Goal: Task Accomplishment & Management: Use online tool/utility

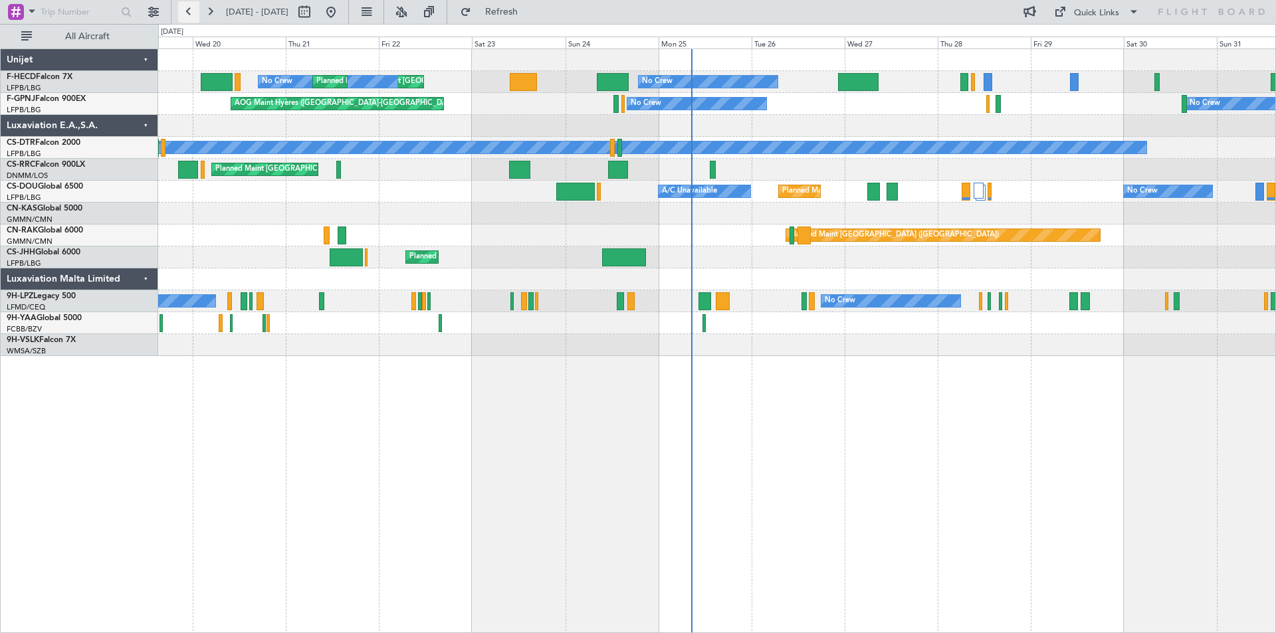
click at [186, 11] on button at bounding box center [188, 11] width 21 height 21
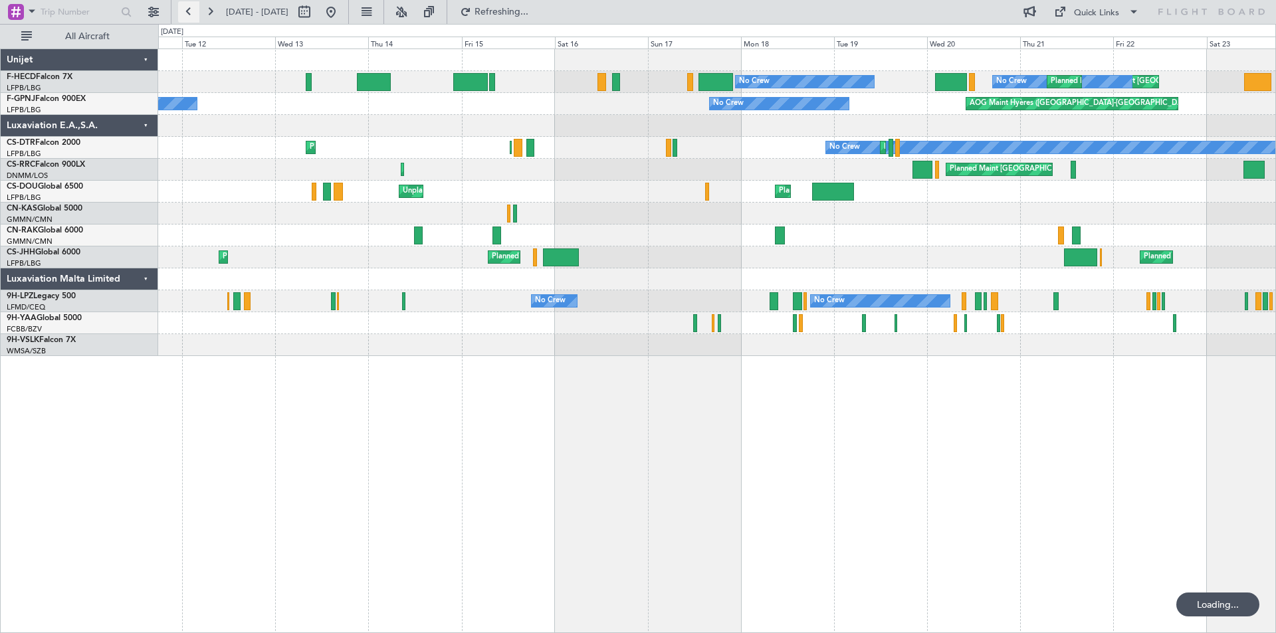
click at [187, 11] on button at bounding box center [188, 11] width 21 height 21
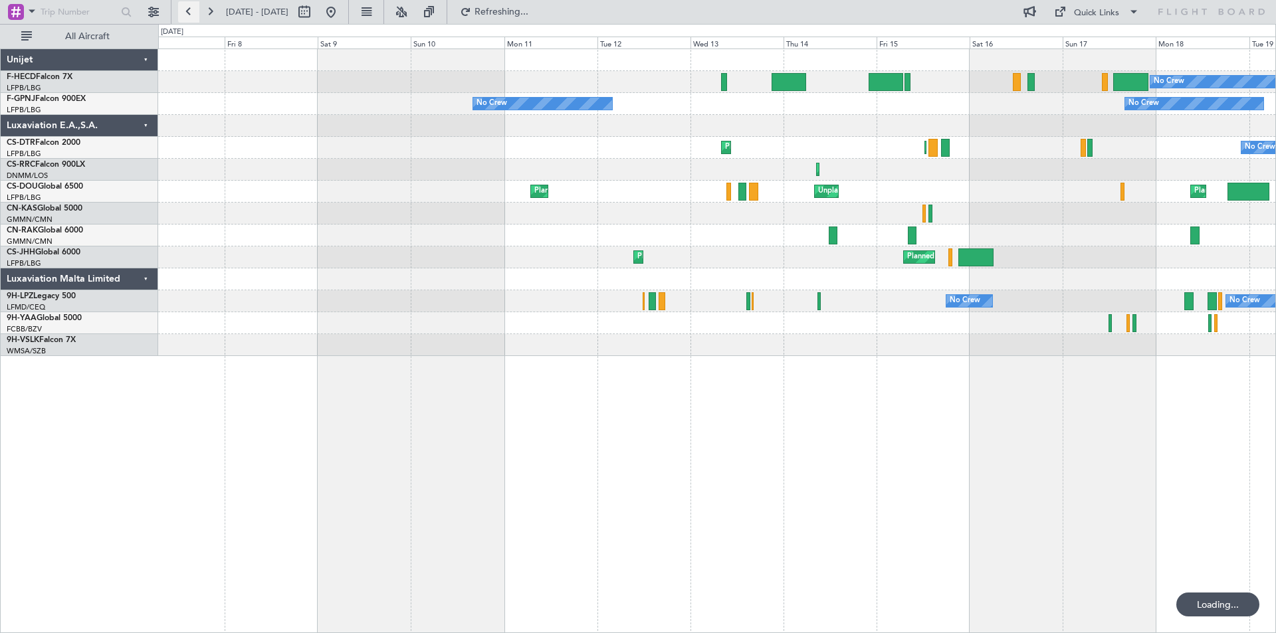
click at [187, 11] on button at bounding box center [188, 11] width 21 height 21
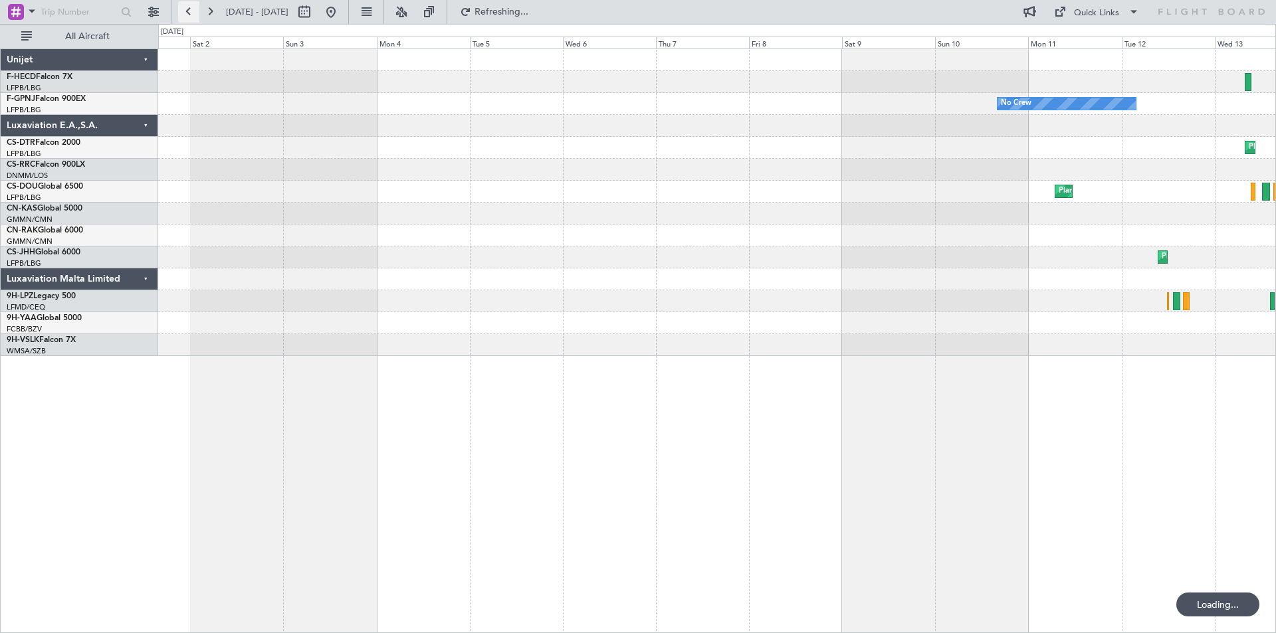
click at [187, 11] on button at bounding box center [188, 11] width 21 height 21
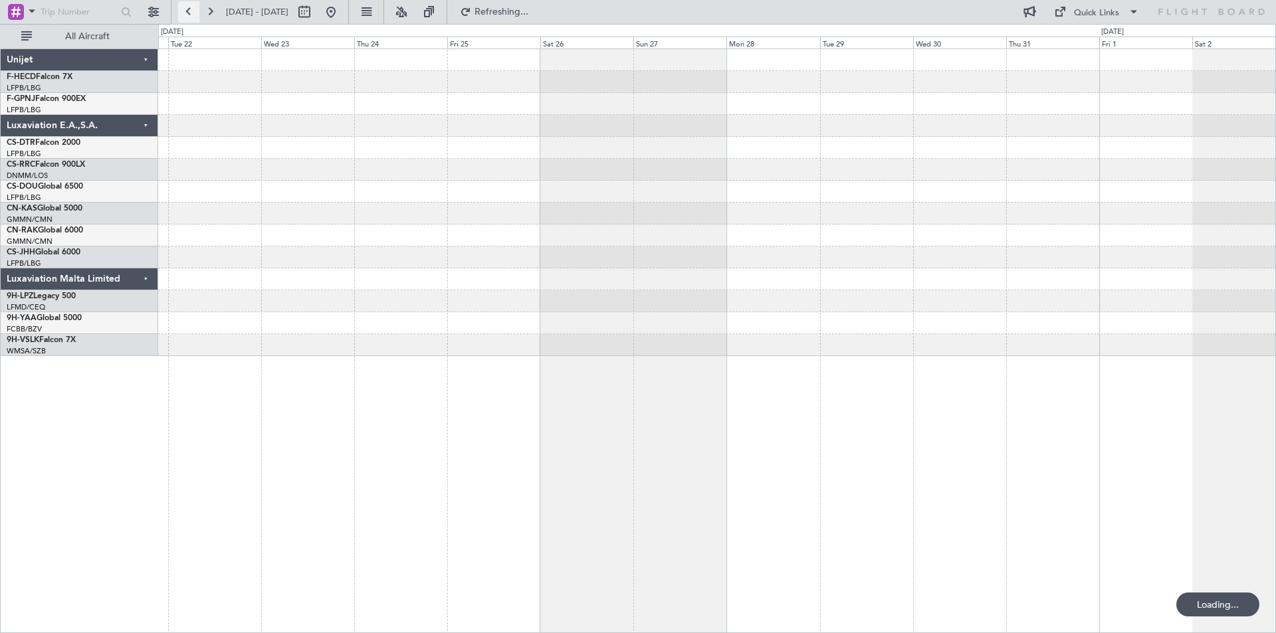
click at [187, 11] on button at bounding box center [188, 11] width 21 height 21
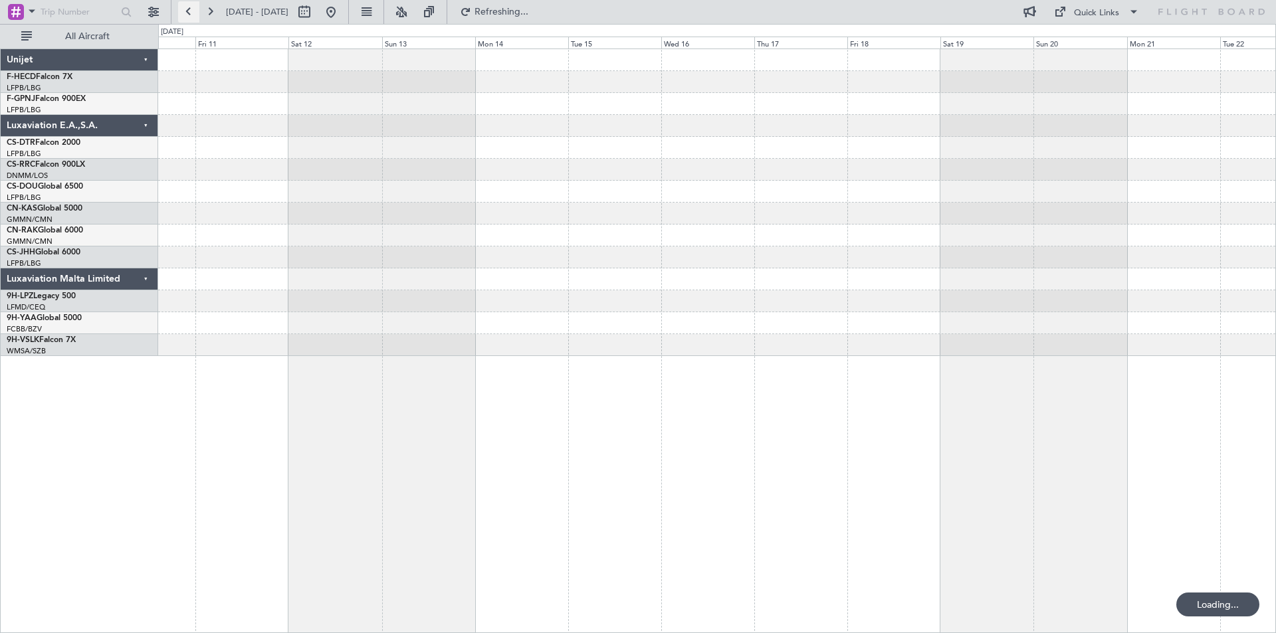
click at [187, 11] on button at bounding box center [188, 11] width 21 height 21
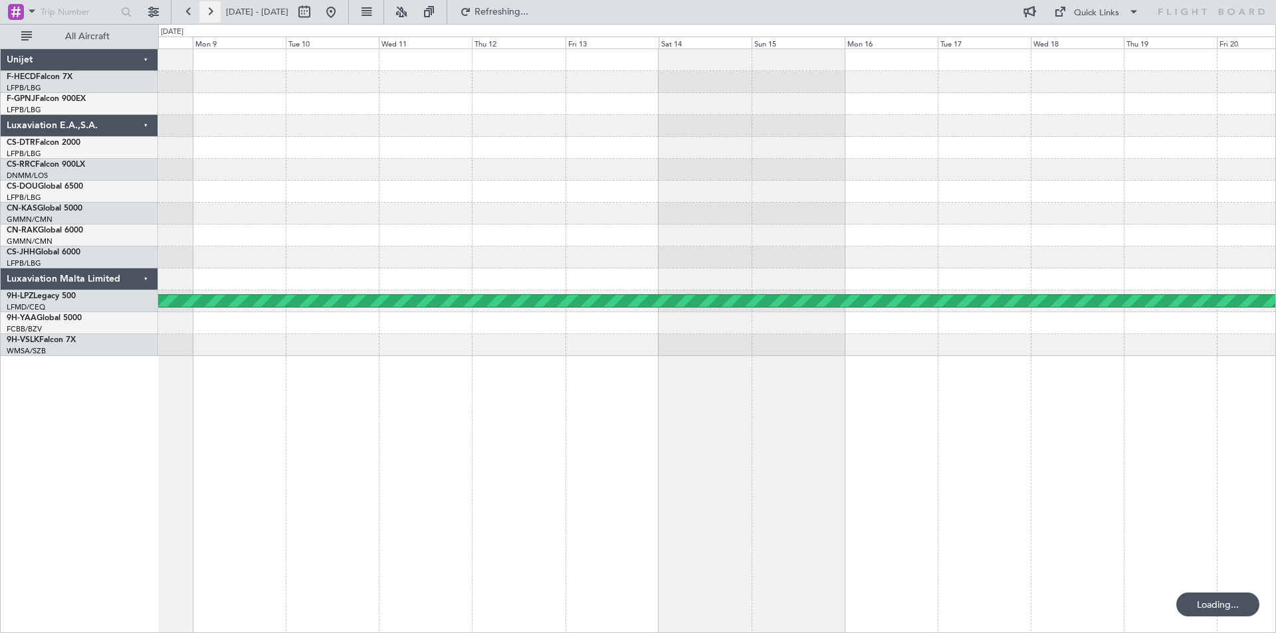
click at [211, 11] on button at bounding box center [209, 11] width 21 height 21
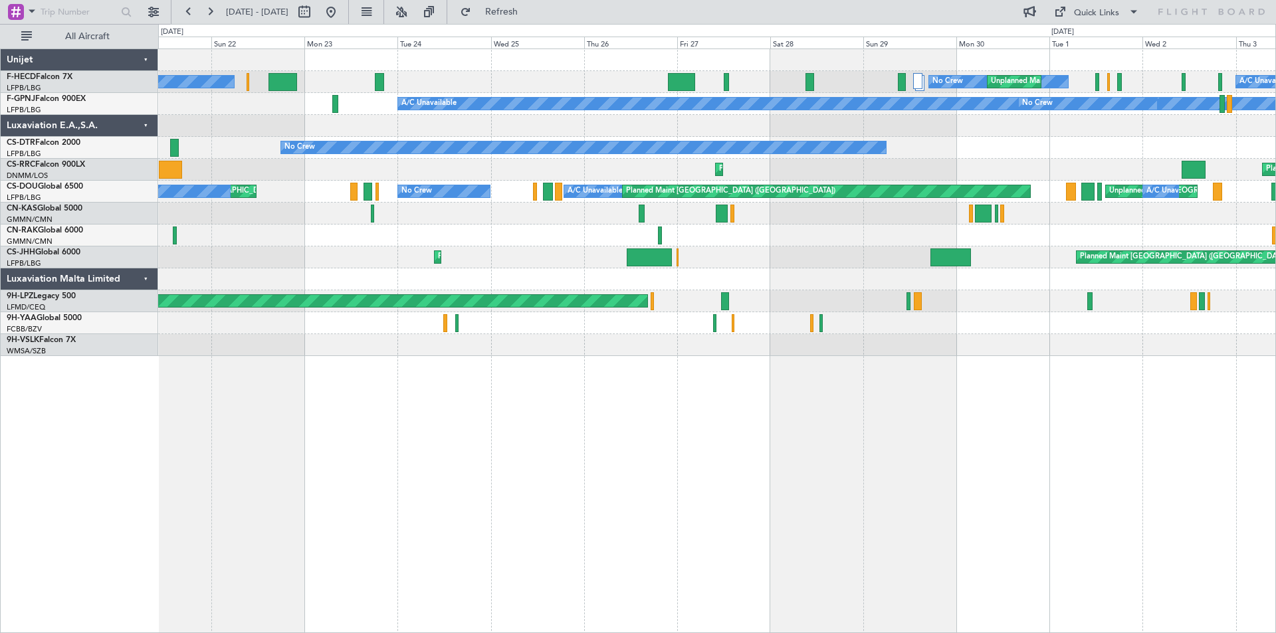
click at [695, 66] on div at bounding box center [716, 60] width 1117 height 22
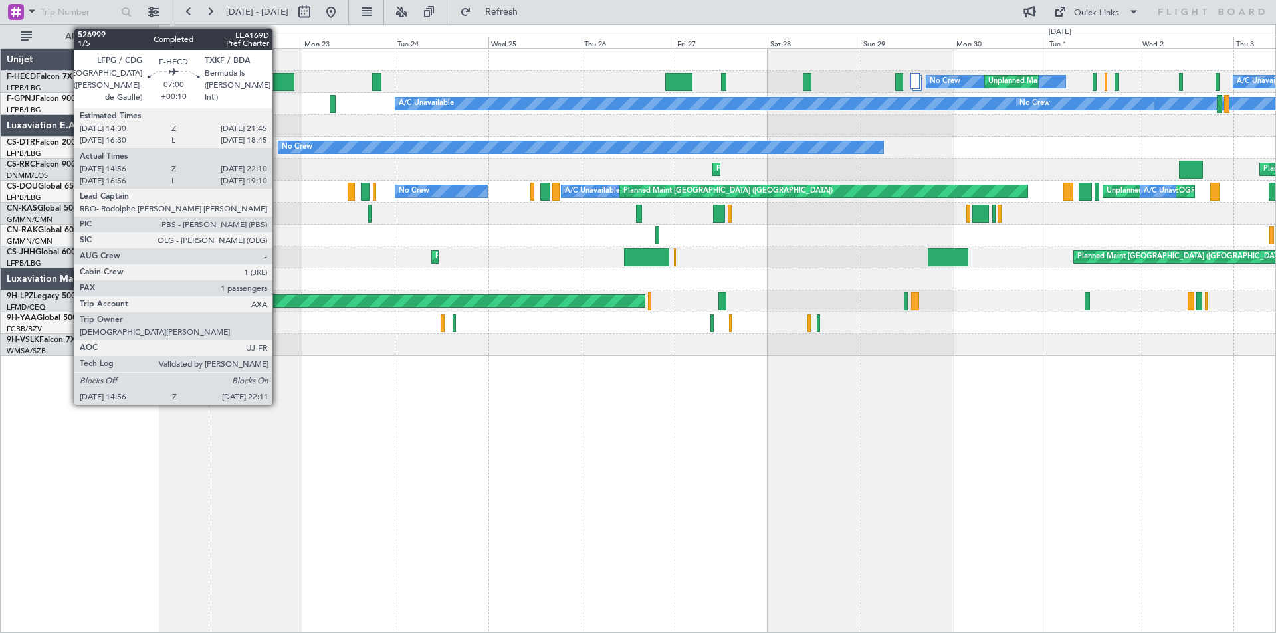
click at [278, 84] on div at bounding box center [280, 82] width 29 height 18
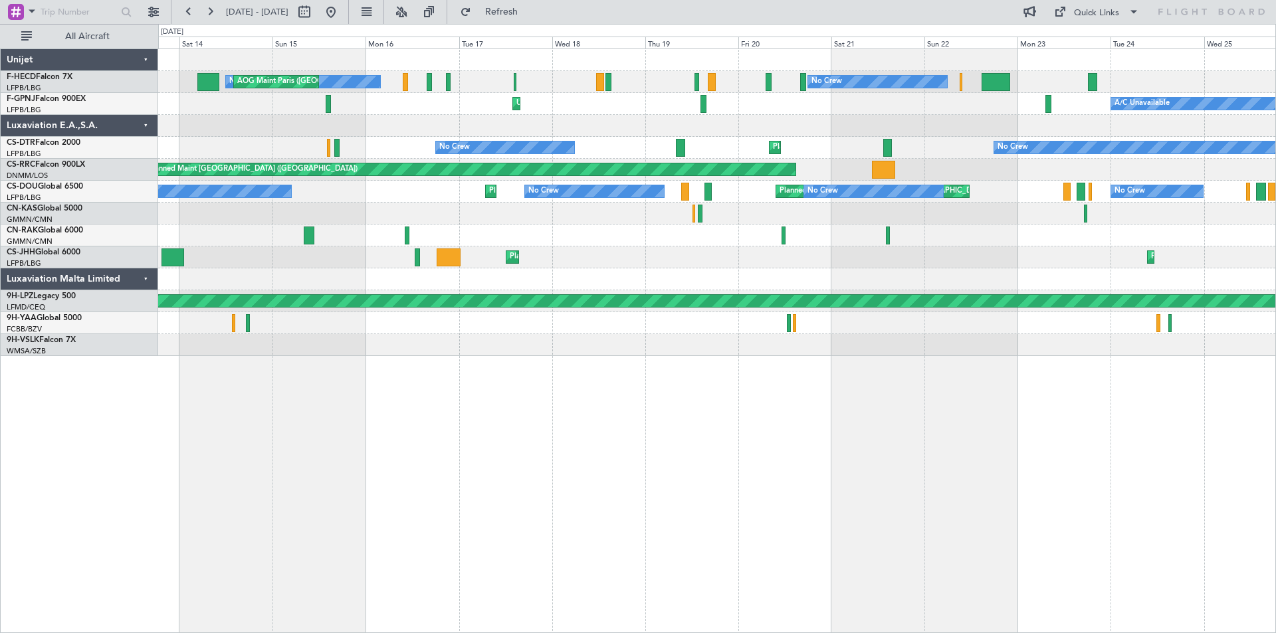
click at [995, 58] on div "No Crew No Crew AOG Maint [GEOGRAPHIC_DATA] ([GEOGRAPHIC_DATA]) No Crew A/C Una…" at bounding box center [716, 202] width 1117 height 307
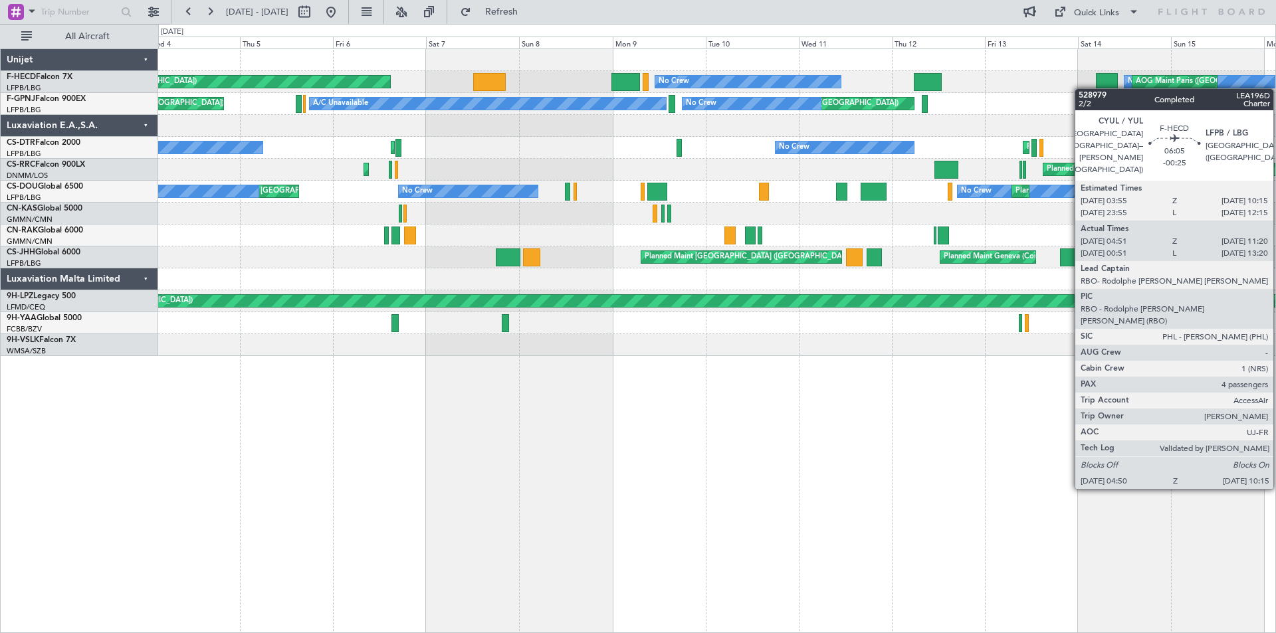
click at [1109, 86] on div "No Crew AOG Maint [GEOGRAPHIC_DATA] ([GEOGRAPHIC_DATA]) No Crew Planned Maint […" at bounding box center [716, 202] width 1117 height 307
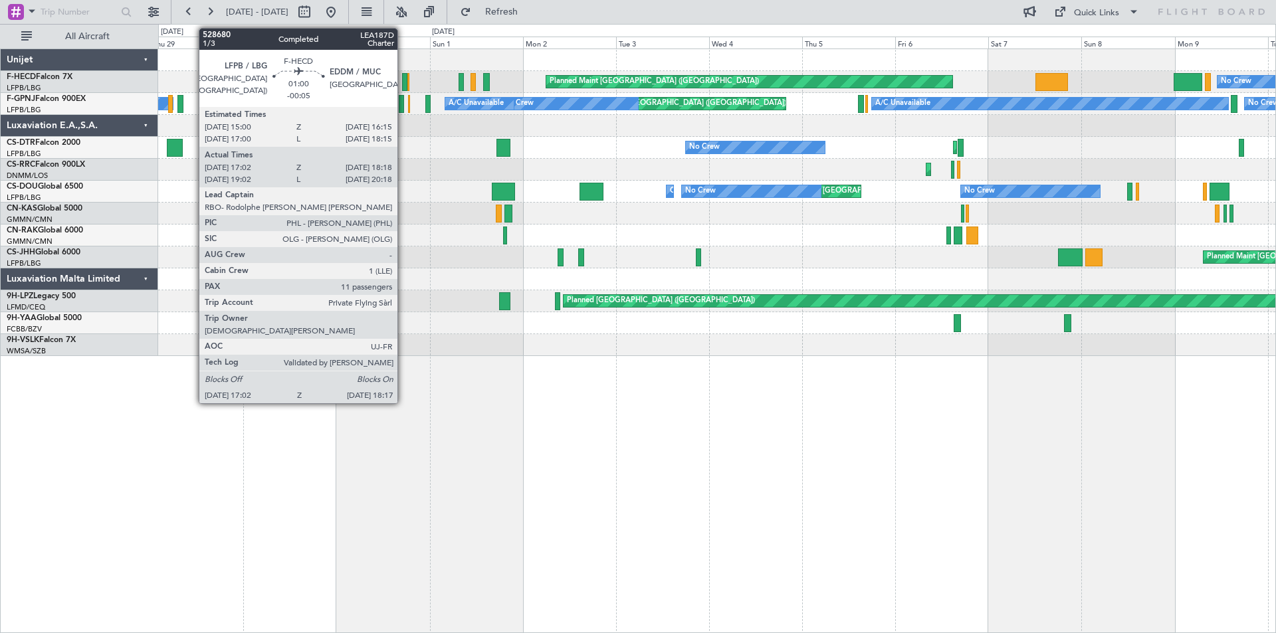
click at [403, 80] on div at bounding box center [404, 82] width 5 height 18
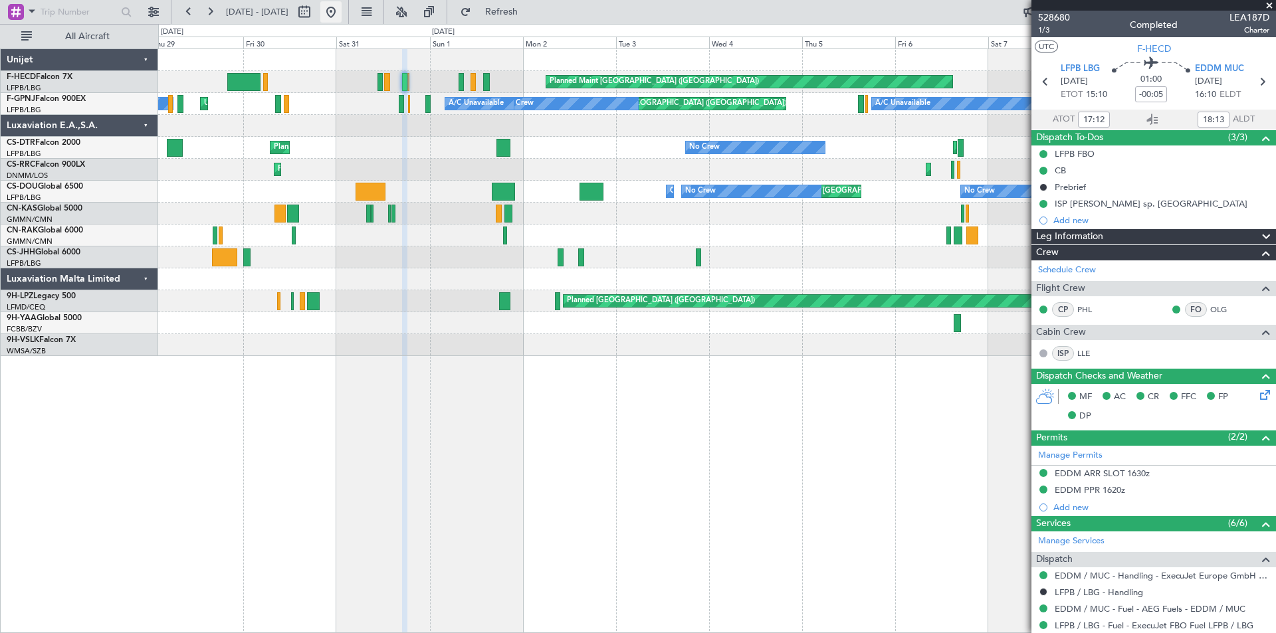
click at [341, 11] on button at bounding box center [330, 11] width 21 height 21
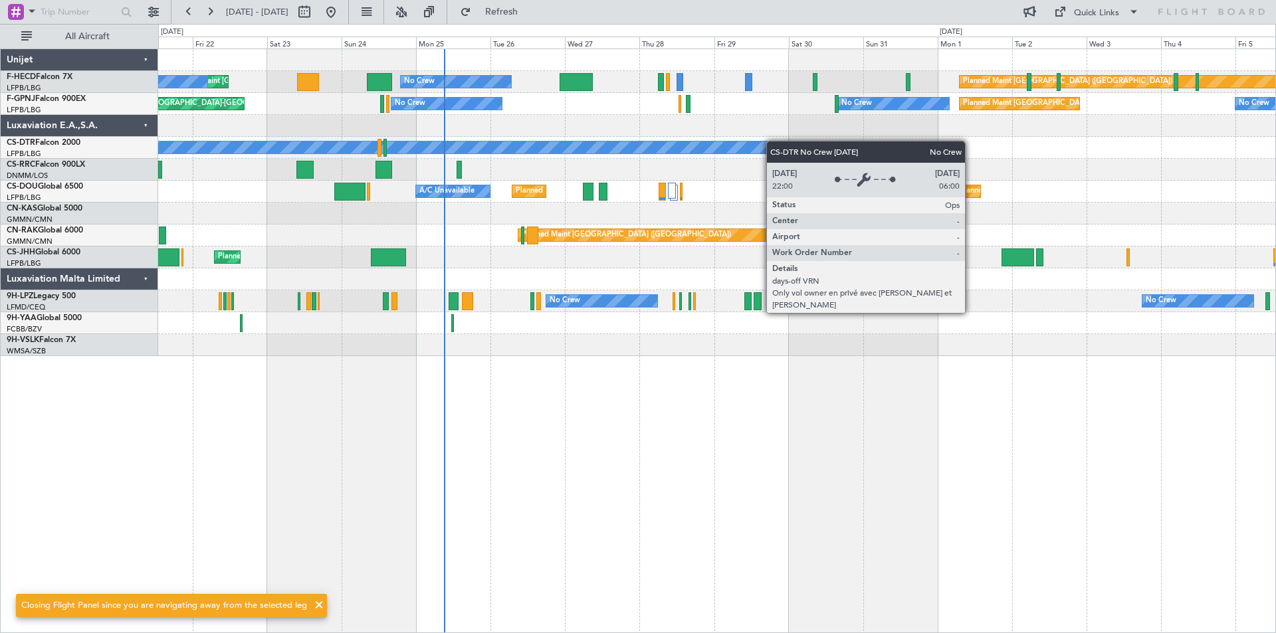
click at [690, 143] on div "Planned Maint [GEOGRAPHIC_DATA] ([GEOGRAPHIC_DATA]) Planned Maint [GEOGRAPHIC_D…" at bounding box center [716, 202] width 1117 height 307
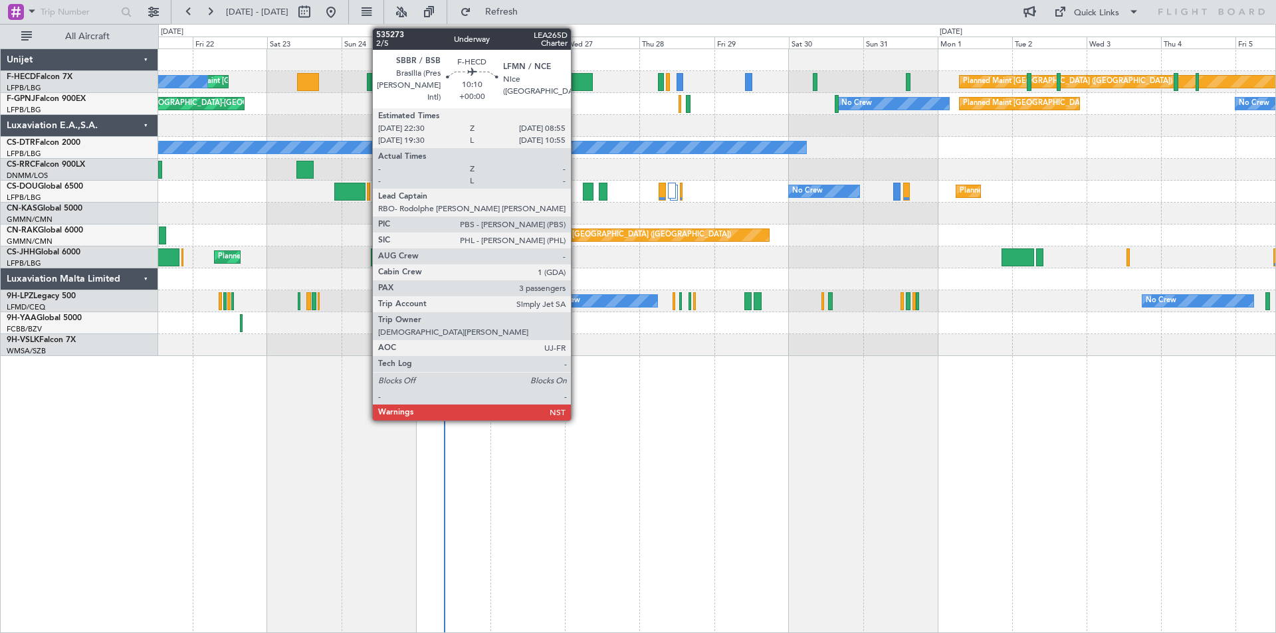
click at [577, 81] on div at bounding box center [575, 82] width 33 height 18
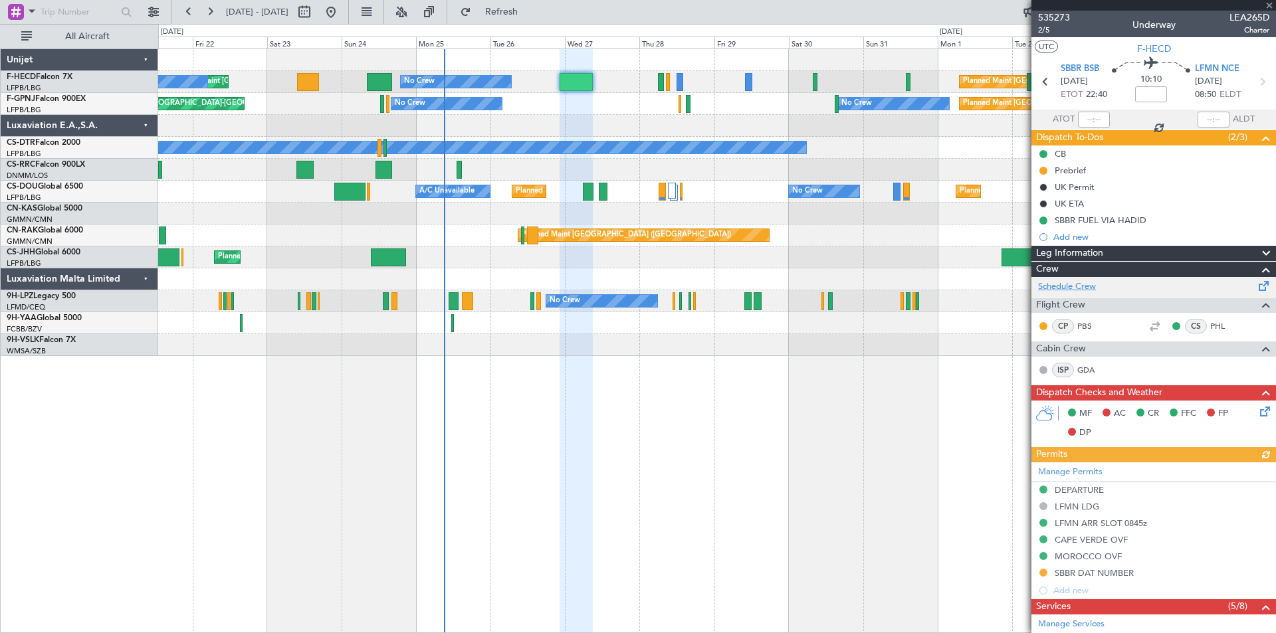
click at [1068, 289] on link "Schedule Crew" at bounding box center [1067, 286] width 58 height 13
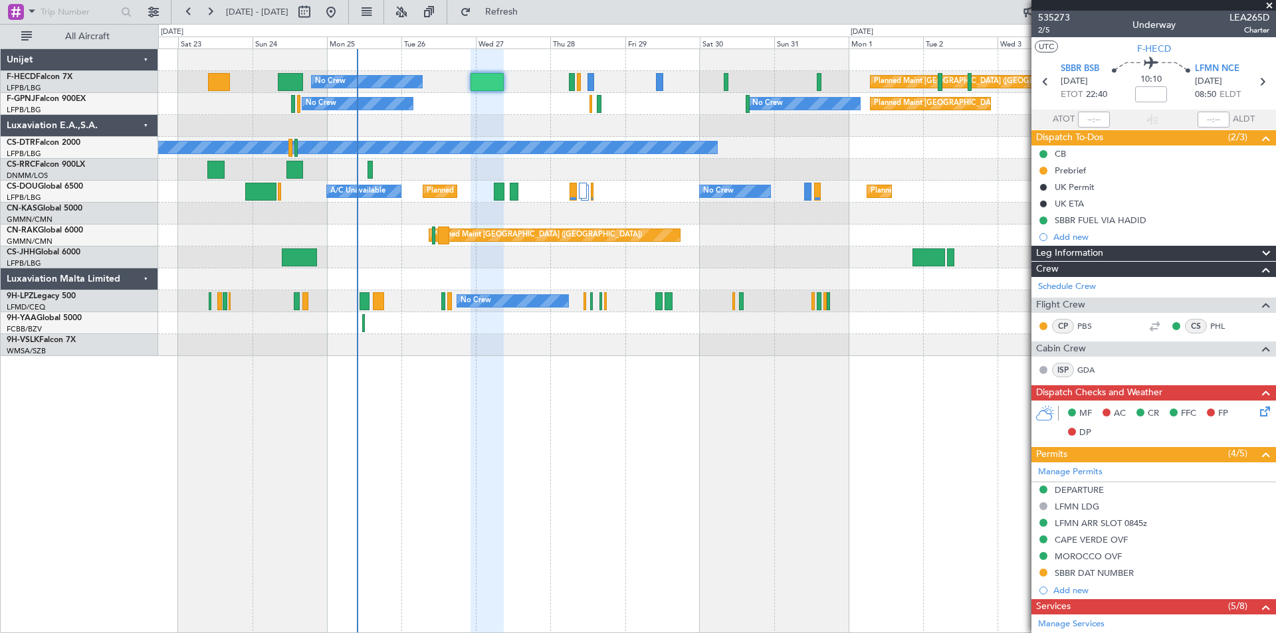
click at [661, 135] on div at bounding box center [716, 126] width 1117 height 22
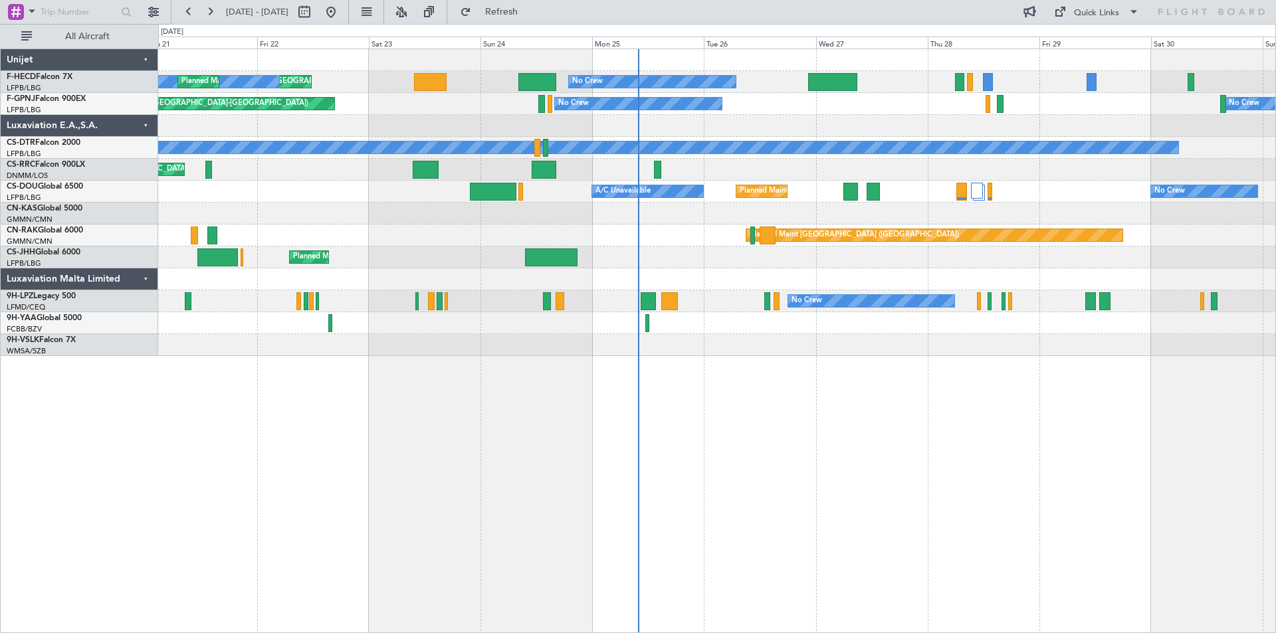
click at [741, 174] on div "Planned Maint [GEOGRAPHIC_DATA] ([GEOGRAPHIC_DATA])" at bounding box center [716, 170] width 1117 height 22
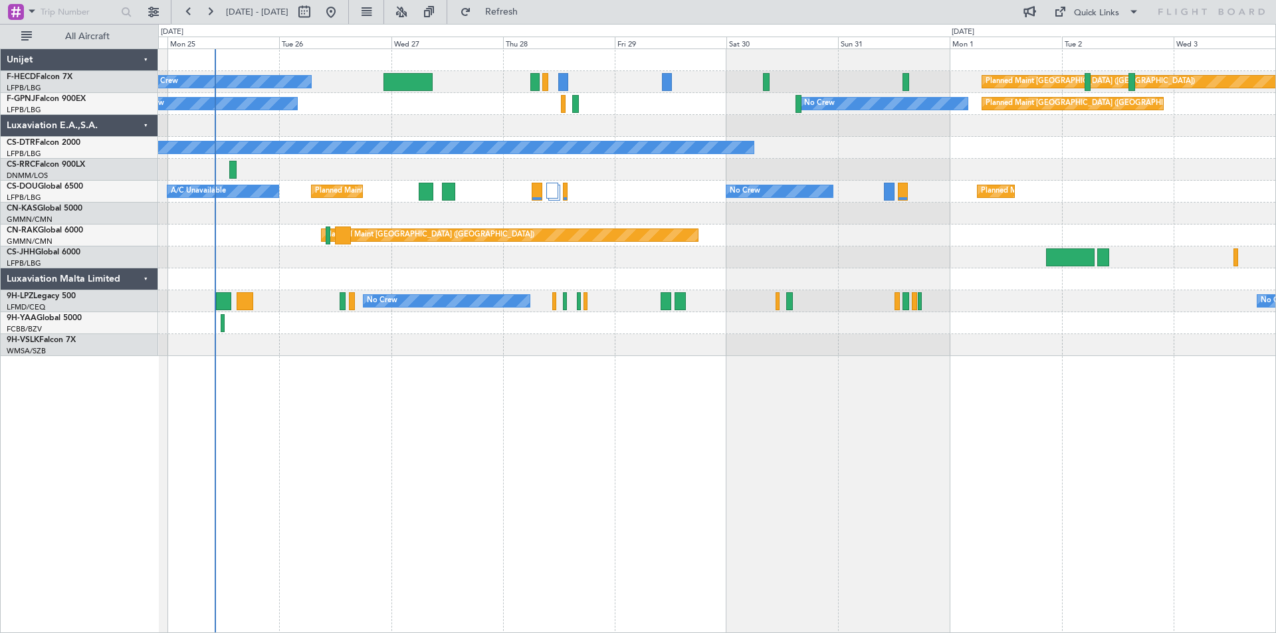
click at [297, 139] on div "No Crew Planned Maint [GEOGRAPHIC_DATA] ([GEOGRAPHIC_DATA]) Planned Maint [GEOG…" at bounding box center [716, 202] width 1117 height 307
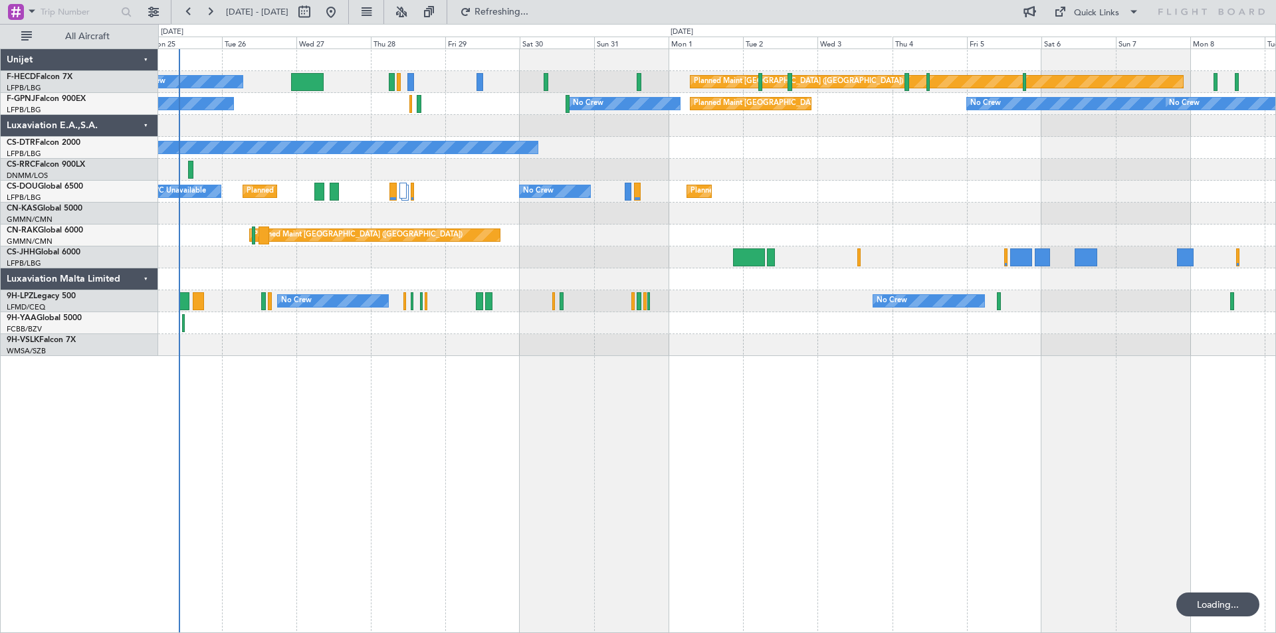
click at [316, 126] on div at bounding box center [716, 126] width 1117 height 22
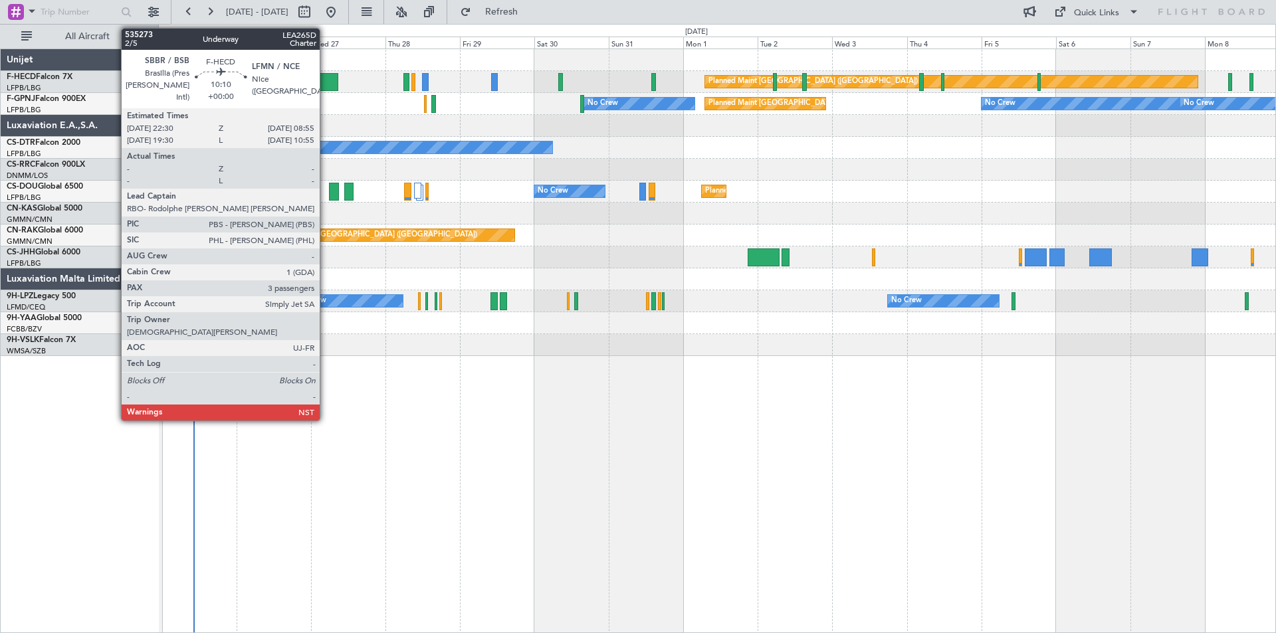
click at [326, 81] on div at bounding box center [322, 82] width 33 height 18
